Goal: Check status: Check status

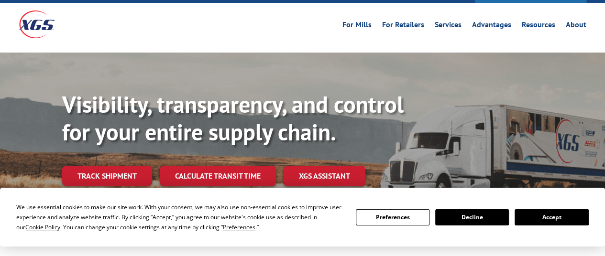
scroll to position [48, 0]
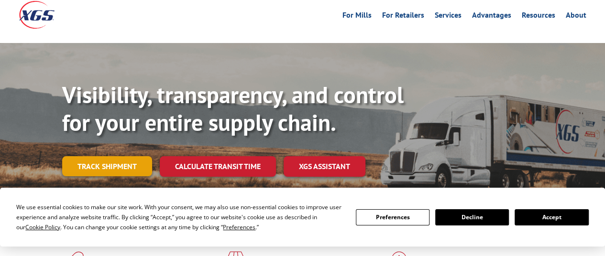
click at [120, 156] on link "Track shipment" at bounding box center [107, 166] width 90 height 20
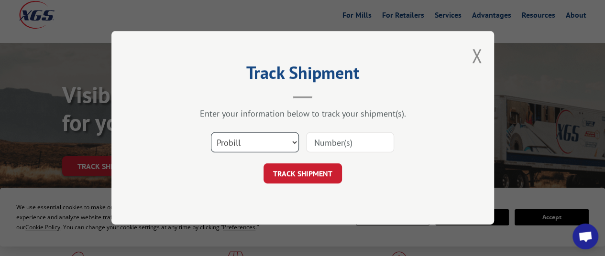
click at [275, 143] on select "Select category... Probill BOL PO" at bounding box center [255, 143] width 88 height 20
click at [341, 143] on input at bounding box center [350, 143] width 88 height 20
paste input "5179686"
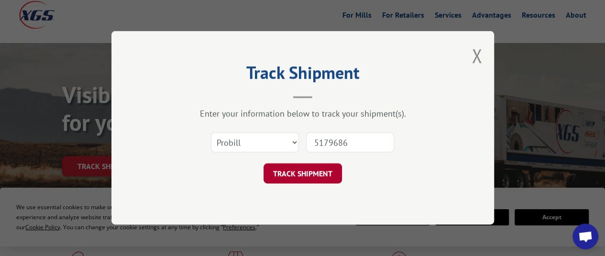
type input "5179686"
click at [325, 171] on button "TRACK SHIPMENT" at bounding box center [303, 174] width 78 height 20
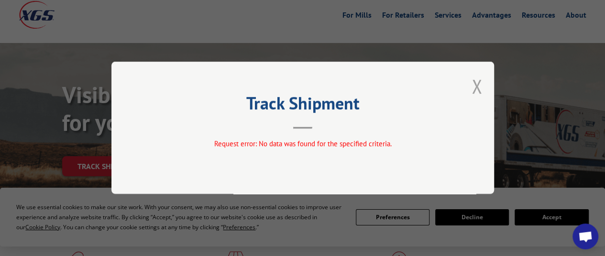
click at [478, 86] on button "Close modal" at bounding box center [477, 86] width 11 height 25
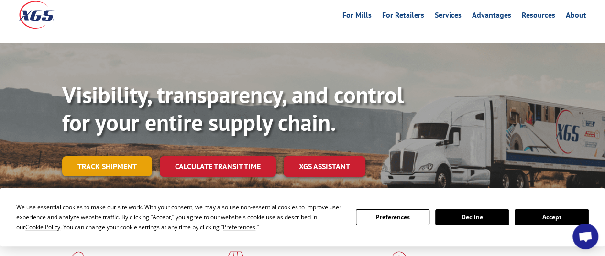
click at [102, 156] on link "Track shipment" at bounding box center [107, 166] width 90 height 20
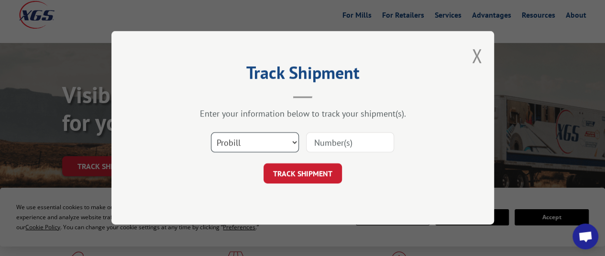
click at [231, 148] on select "Select category... Probill BOL PO" at bounding box center [255, 143] width 88 height 20
select select "bol"
click at [211, 133] on select "Select category... Probill BOL PO" at bounding box center [255, 143] width 88 height 20
click at [343, 148] on input at bounding box center [350, 143] width 88 height 20
paste input "5179686"
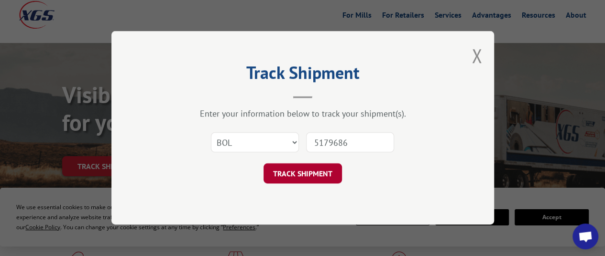
type input "5179686"
click at [306, 174] on button "TRACK SHIPMENT" at bounding box center [303, 174] width 78 height 20
